Goal: Task Accomplishment & Management: Manage account settings

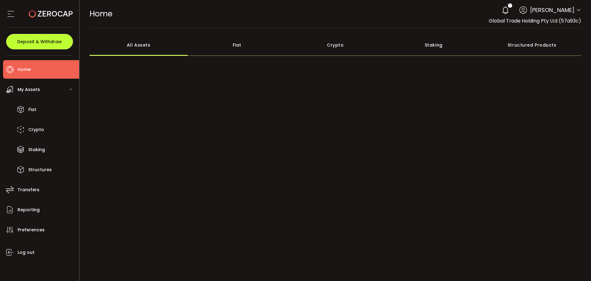
click at [35, 48] on button "Deposit & Withdraw" at bounding box center [39, 41] width 67 height 15
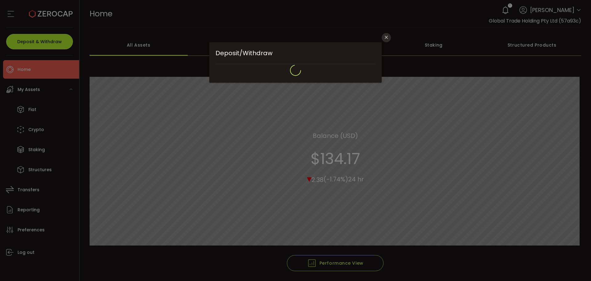
type input "*******"
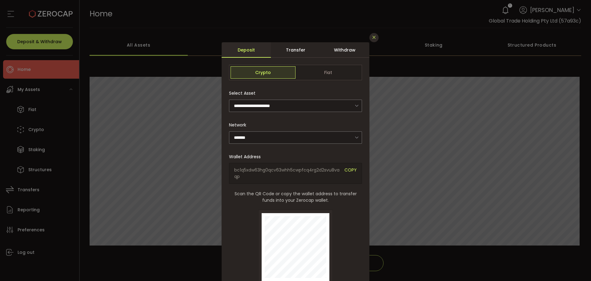
click at [374, 37] on icon "Close" at bounding box center [374, 37] width 5 height 5
